Goal: Information Seeking & Learning: Find specific fact

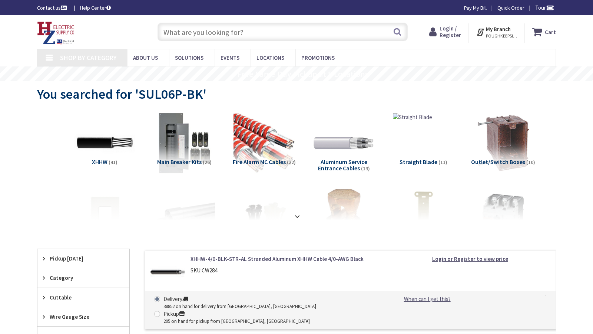
type input "Lake Harbin Rd, Morrow, GA 30260, USA"
